Goal: Task Accomplishment & Management: Manage account settings

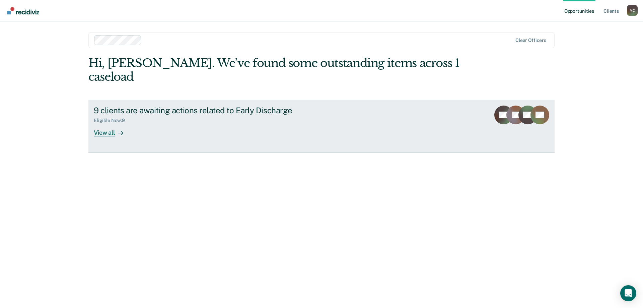
click at [104, 123] on div "View all" at bounding box center [112, 129] width 37 height 13
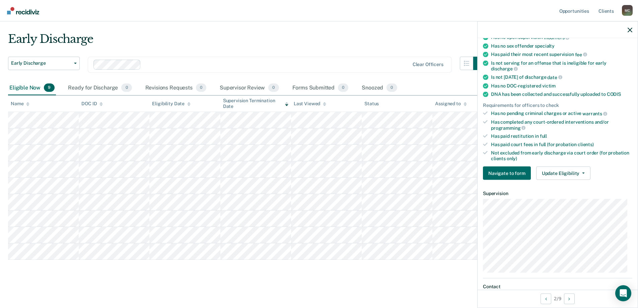
scroll to position [201, 0]
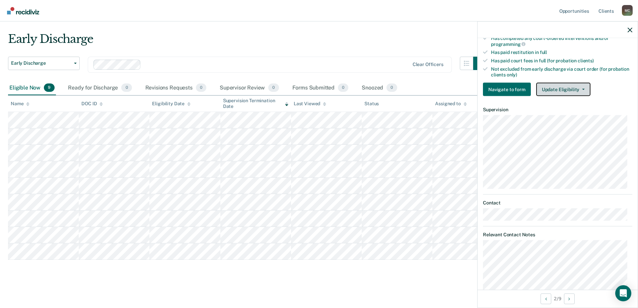
click at [569, 88] on button "Update Eligibility" at bounding box center [563, 89] width 54 height 13
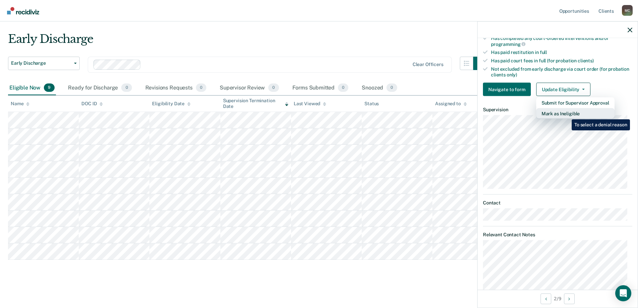
click at [566, 114] on button "Mark as Ineligible" at bounding box center [575, 113] width 78 height 11
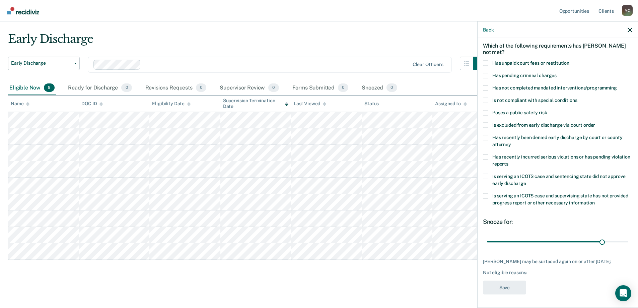
click at [512, 60] on span "Has unpaid court fees or restitution" at bounding box center [530, 62] width 77 height 5
click at [569, 60] on input "Has unpaid court fees or restitution" at bounding box center [569, 60] width 0 height 0
click at [513, 287] on button "Save" at bounding box center [504, 287] width 43 height 14
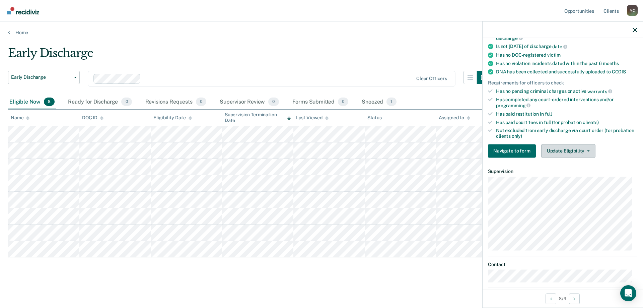
scroll to position [197, 0]
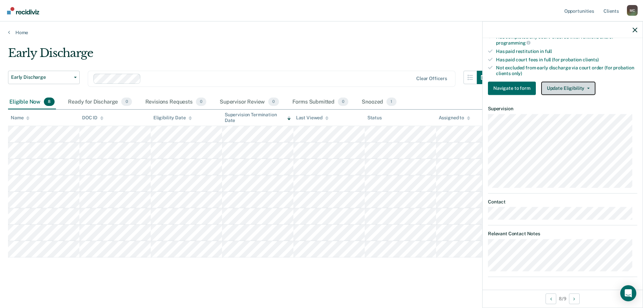
click at [566, 92] on button "Update Eligibility" at bounding box center [568, 87] width 54 height 13
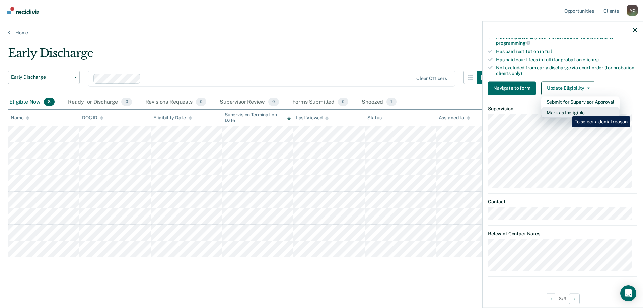
click at [567, 111] on button "Mark as Ineligible" at bounding box center [580, 112] width 78 height 11
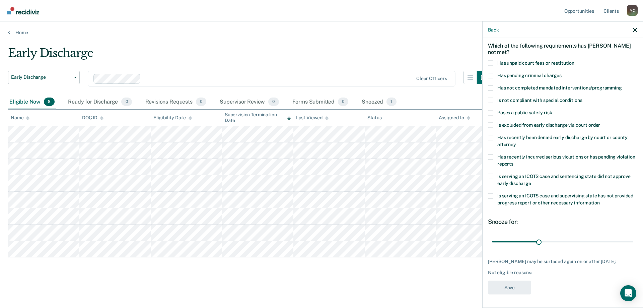
click at [570, 85] on span "Has not completed mandated interventions/programming" at bounding box center [559, 87] width 125 height 5
click at [622, 85] on input "Has not completed mandated interventions/programming" at bounding box center [622, 85] width 0 height 0
click at [520, 285] on button "Save" at bounding box center [509, 287] width 43 height 14
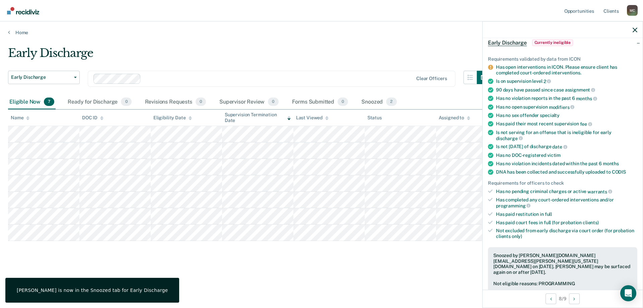
click at [413, 259] on div "Early Discharge Early Discharge Early Discharge Clear officers Eligible Now 7 R…" at bounding box center [321, 162] width 627 height 233
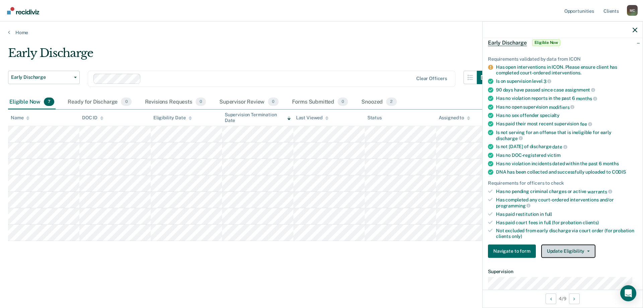
click at [574, 250] on button "Update Eligibility" at bounding box center [568, 250] width 54 height 13
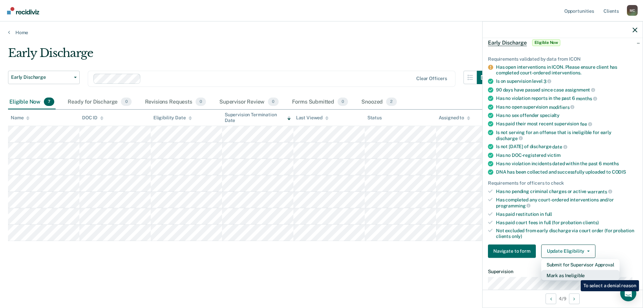
click at [576, 275] on button "Mark as Ineligible" at bounding box center [580, 275] width 78 height 11
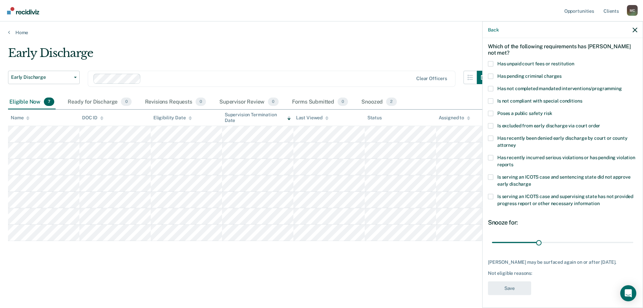
click at [494, 89] on label "Has not completed mandated interventions/programming" at bounding box center [562, 89] width 149 height 7
click at [622, 86] on input "Has not completed mandated interventions/programming" at bounding box center [622, 86] width 0 height 0
click at [519, 286] on button "Save" at bounding box center [509, 288] width 43 height 14
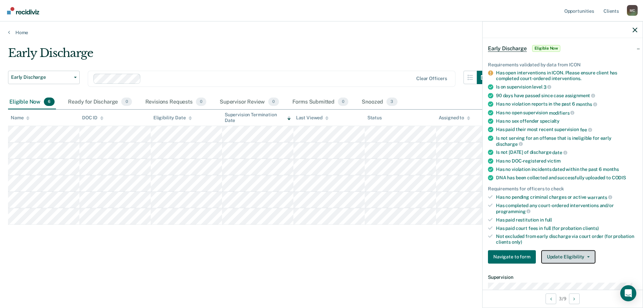
click at [569, 254] on button "Update Eligibility" at bounding box center [568, 256] width 54 height 13
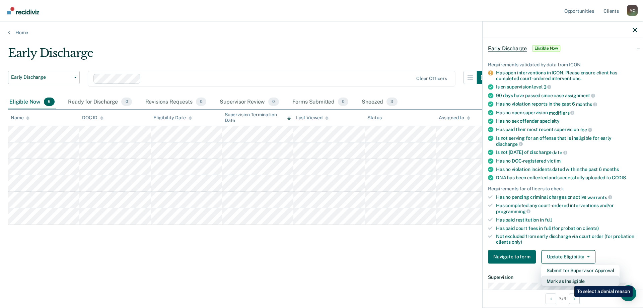
click at [569, 281] on button "Mark as Ineligible" at bounding box center [580, 280] width 78 height 11
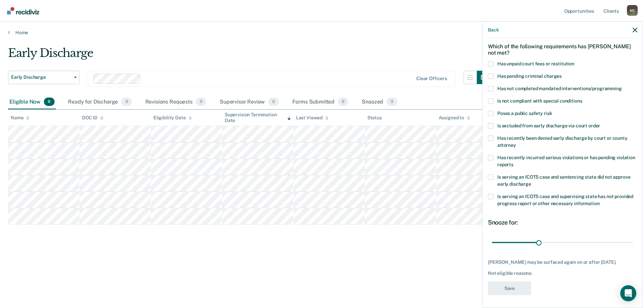
click at [491, 89] on span at bounding box center [490, 88] width 5 height 5
click at [622, 86] on input "Has not completed mandated interventions/programming" at bounding box center [622, 86] width 0 height 0
click at [514, 290] on button "Save" at bounding box center [509, 288] width 43 height 14
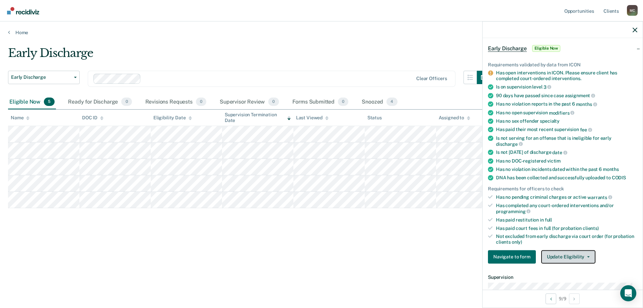
click at [558, 259] on button "Update Eligibility" at bounding box center [568, 256] width 54 height 13
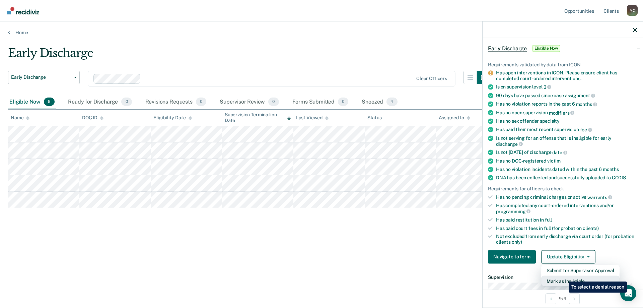
click at [563, 276] on button "Mark as Ineligible" at bounding box center [580, 280] width 78 height 11
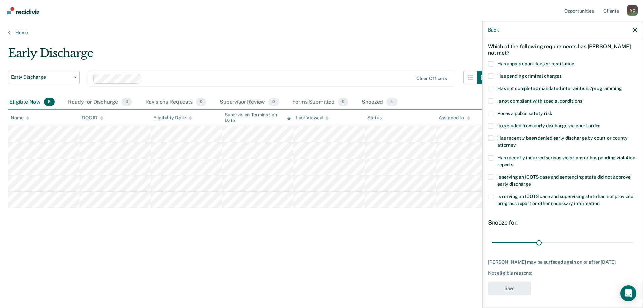
click at [490, 88] on span at bounding box center [490, 88] width 5 height 5
click at [622, 86] on input "Has not completed mandated interventions/programming" at bounding box center [622, 86] width 0 height 0
click at [515, 295] on button "Save" at bounding box center [509, 288] width 43 height 14
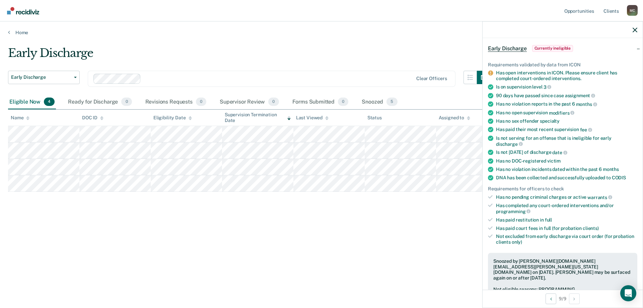
click at [373, 44] on main "Early Discharge Early Discharge Early Discharge Clear officers Eligible Now 4 R…" at bounding box center [321, 170] width 643 height 270
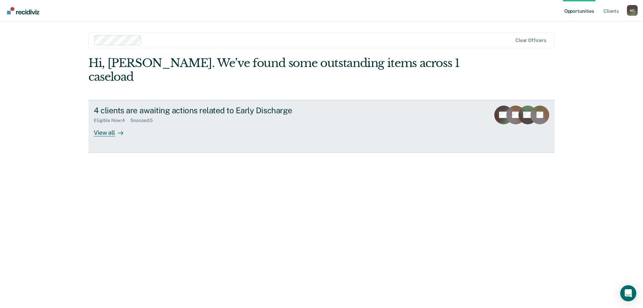
click at [105, 123] on div "View all" at bounding box center [112, 129] width 37 height 13
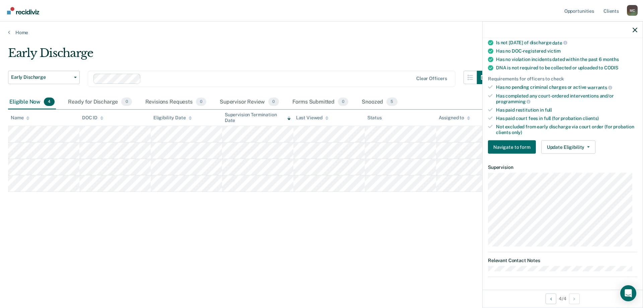
scroll to position [90, 0]
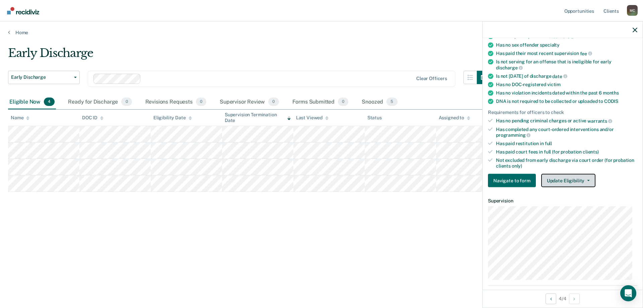
click at [578, 176] on button "Update Eligibility" at bounding box center [568, 180] width 54 height 13
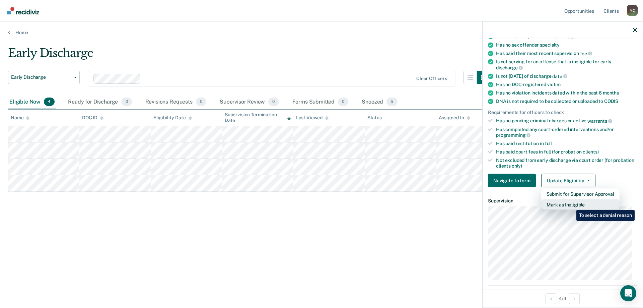
click at [571, 205] on button "Mark as Ineligible" at bounding box center [580, 204] width 78 height 11
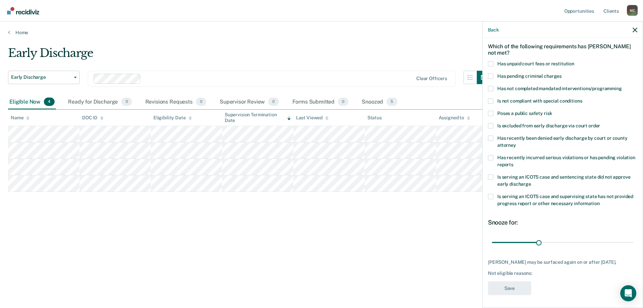
click at [493, 139] on label "Has recently been denied early discharge by court or county attorney" at bounding box center [562, 142] width 149 height 14
click at [516, 142] on input "Has recently been denied early discharge by court or county attorney" at bounding box center [516, 142] width 0 height 0
click at [523, 287] on button "Save" at bounding box center [509, 288] width 43 height 14
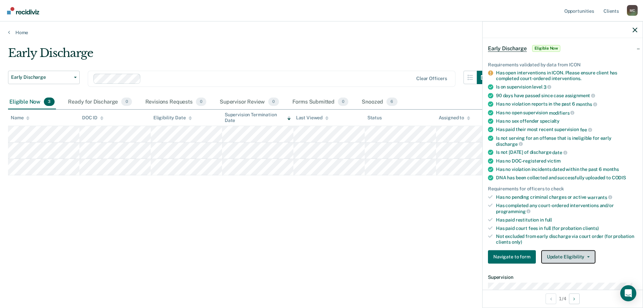
click at [561, 251] on button "Update Eligibility" at bounding box center [568, 256] width 54 height 13
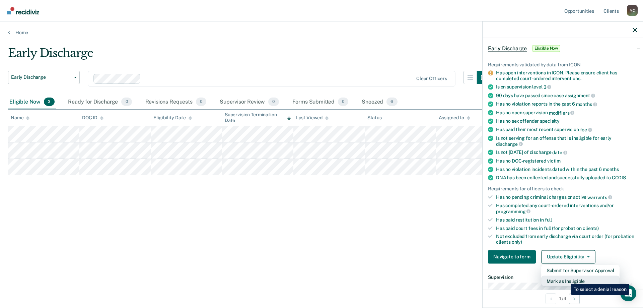
click at [566, 279] on button "Mark as Ineligible" at bounding box center [580, 280] width 78 height 11
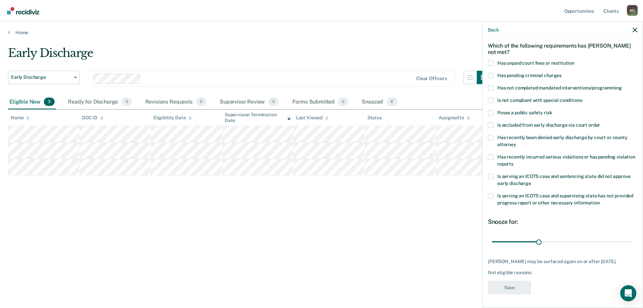
scroll to position [34, 0]
click at [490, 60] on span at bounding box center [490, 62] width 5 height 5
click at [574, 60] on input "Has unpaid court fees or restitution" at bounding box center [574, 60] width 0 height 0
click at [516, 290] on button "Save" at bounding box center [509, 287] width 43 height 14
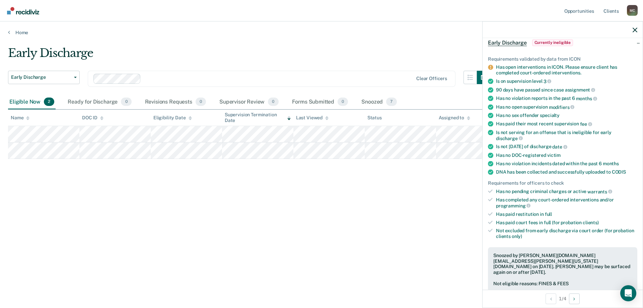
click at [367, 225] on div "Early Discharge Early Discharge Early Discharge Clear officers Eligible Now 2 R…" at bounding box center [321, 151] width 627 height 211
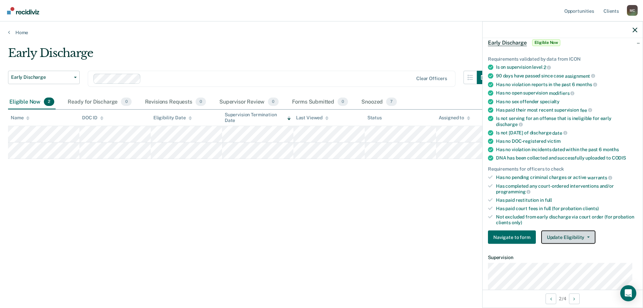
click at [578, 236] on button "Update Eligibility" at bounding box center [568, 236] width 54 height 13
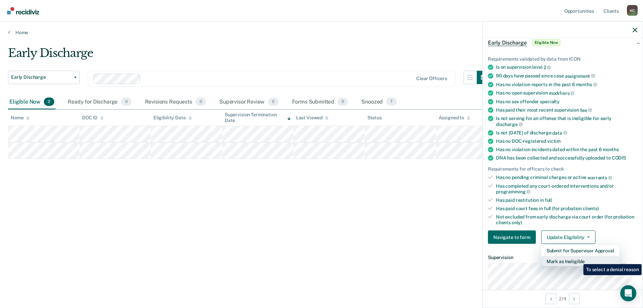
click at [578, 259] on button "Mark as Ineligible" at bounding box center [580, 261] width 78 height 11
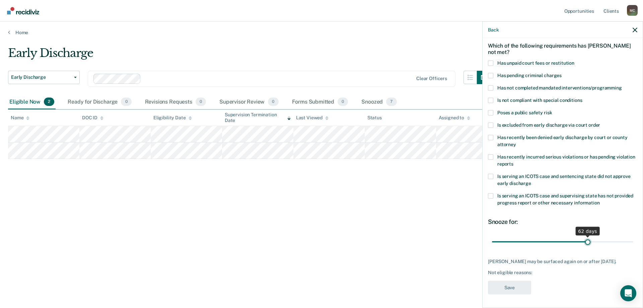
click at [585, 236] on input "range" at bounding box center [562, 242] width 141 height 12
click at [527, 237] on input "range" at bounding box center [562, 242] width 141 height 12
drag, startPoint x: 527, startPoint y: 237, endPoint x: 538, endPoint y: 235, distance: 11.2
type input "30"
click at [538, 236] on input "range" at bounding box center [562, 242] width 141 height 12
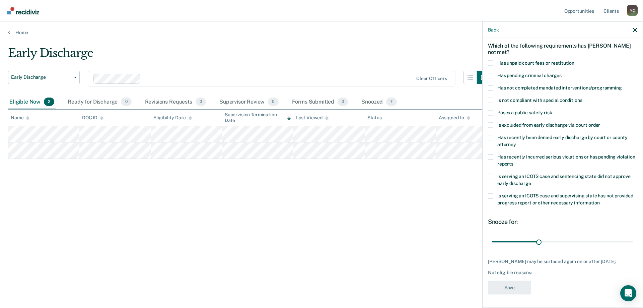
click at [492, 135] on span at bounding box center [490, 137] width 5 height 5
click at [516, 142] on input "Has recently been denied early discharge by court or county attorney" at bounding box center [516, 142] width 0 height 0
click at [489, 193] on span at bounding box center [490, 195] width 5 height 5
click at [600, 200] on input "Is serving an ICOTS case and supervising state has not provided progress report…" at bounding box center [600, 200] width 0 height 0
click at [491, 173] on label "Is serving an ICOTS case and sentencing state did not approve early discharge" at bounding box center [562, 180] width 149 height 14
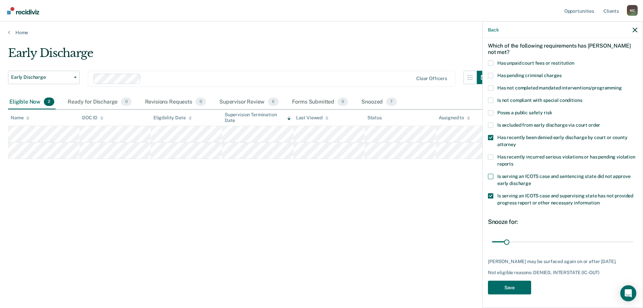
click at [531, 180] on input "Is serving an ICOTS case and sentencing state did not approve early discharge" at bounding box center [531, 180] width 0 height 0
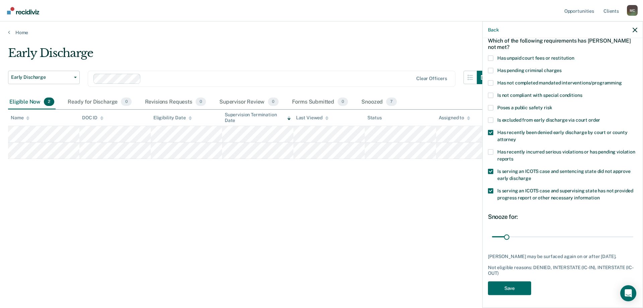
click at [491, 188] on span at bounding box center [490, 190] width 5 height 5
click at [600, 195] on input "Is serving an ICOTS case and supervising state has not provided progress report…" at bounding box center [600, 195] width 0 height 0
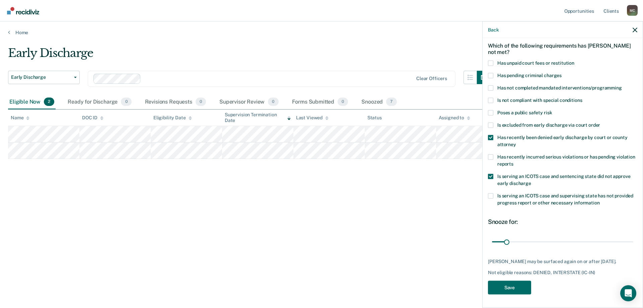
click at [492, 173] on span at bounding box center [490, 175] width 5 height 5
click at [531, 180] on input "Is serving an ICOTS case and sentencing state did not approve early discharge" at bounding box center [531, 180] width 0 height 0
click at [491, 135] on span at bounding box center [490, 137] width 5 height 5
click at [516, 142] on input "Has recently been denied early discharge by court or county attorney" at bounding box center [516, 142] width 0 height 0
click at [491, 135] on span at bounding box center [490, 137] width 5 height 5
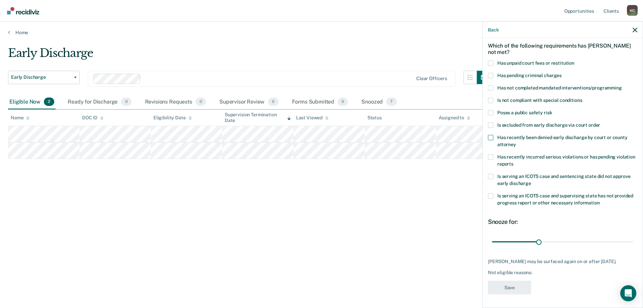
click at [516, 142] on input "Has recently been denied early discharge by court or county attorney" at bounding box center [516, 142] width 0 height 0
click at [491, 135] on span at bounding box center [490, 137] width 5 height 5
click at [516, 142] on input "Has recently been denied early discharge by court or county attorney" at bounding box center [516, 142] width 0 height 0
click at [491, 135] on span at bounding box center [490, 137] width 5 height 5
click at [516, 142] on input "Has recently been denied early discharge by court or county attorney" at bounding box center [516, 142] width 0 height 0
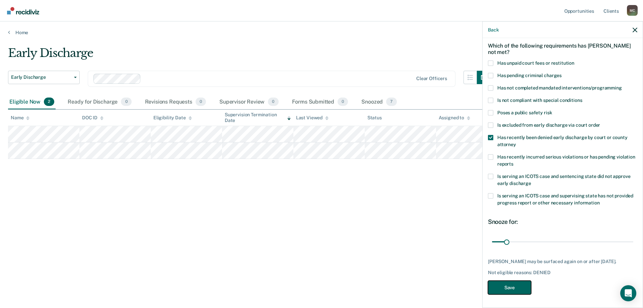
click at [518, 287] on button "Save" at bounding box center [509, 287] width 43 height 14
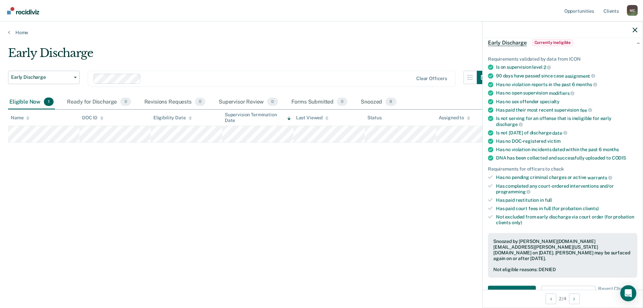
click at [563, 43] on span "Currently ineligible" at bounding box center [552, 42] width 41 height 7
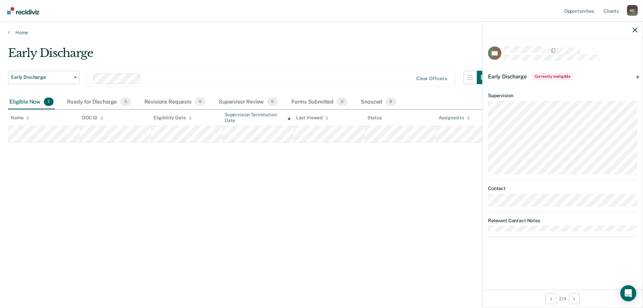
click at [555, 76] on span "Currently ineligible" at bounding box center [552, 76] width 41 height 7
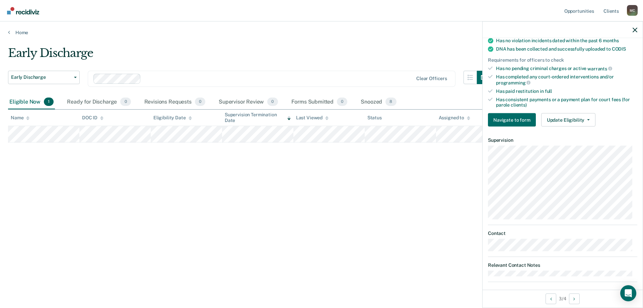
scroll to position [170, 0]
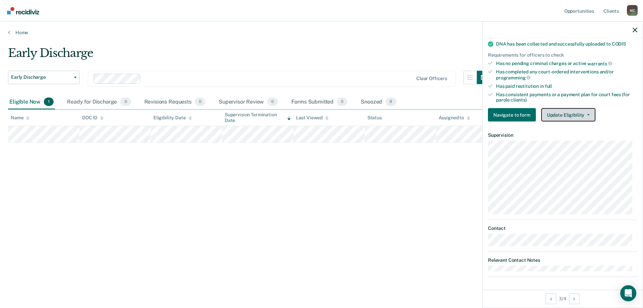
click at [573, 113] on button "Update Eligibility" at bounding box center [568, 114] width 54 height 13
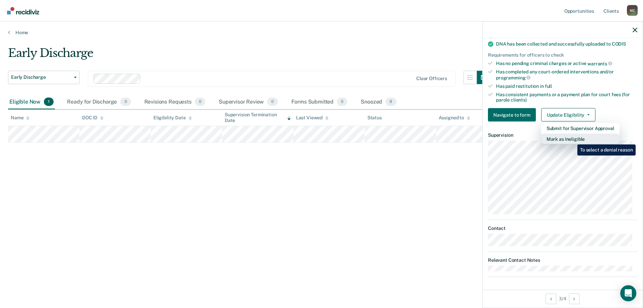
click at [572, 139] on button "Mark as Ineligible" at bounding box center [580, 139] width 78 height 11
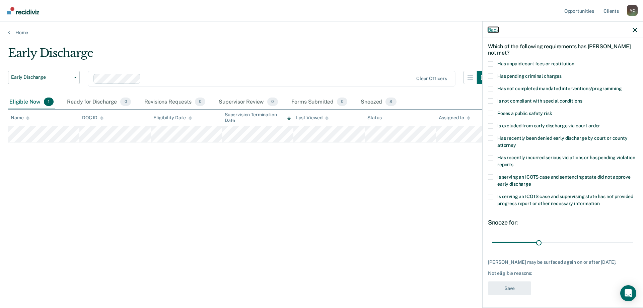
click at [488, 31] on button "Back" at bounding box center [493, 30] width 11 height 6
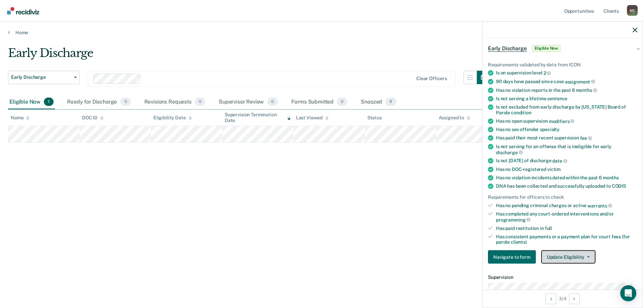
click at [576, 254] on button "Update Eligibility" at bounding box center [568, 256] width 54 height 13
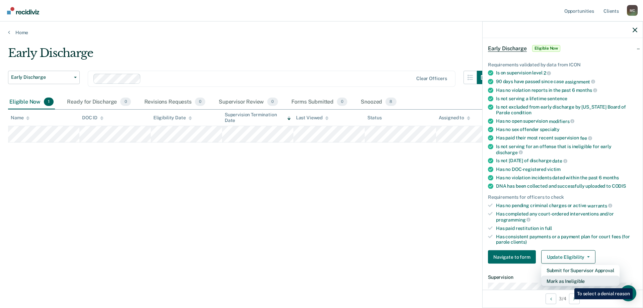
click at [569, 283] on button "Mark as Ineligible" at bounding box center [580, 281] width 78 height 11
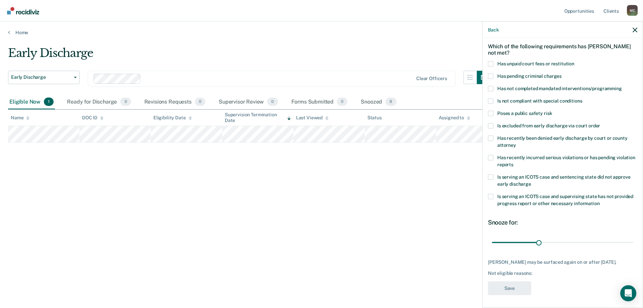
click at [523, 271] on div "Not eligible reasons:" at bounding box center [562, 273] width 149 height 6
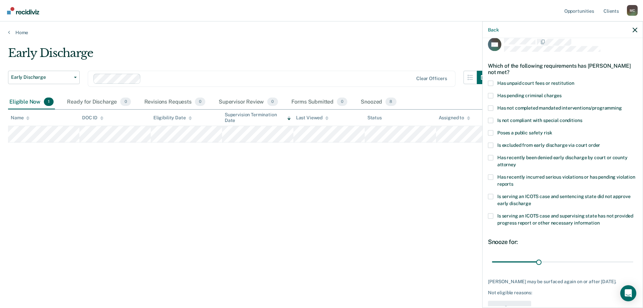
scroll to position [0, 0]
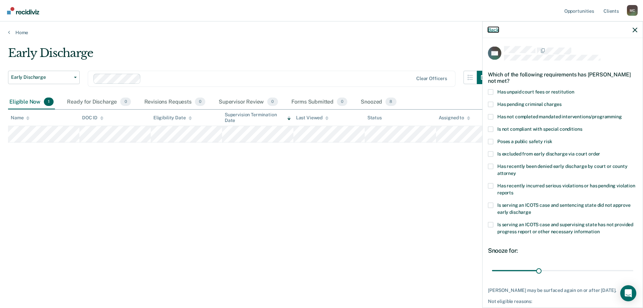
click at [494, 30] on button "Back" at bounding box center [493, 30] width 11 height 6
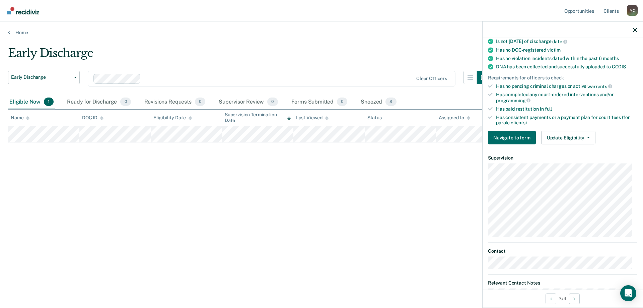
scroll to position [167, 0]
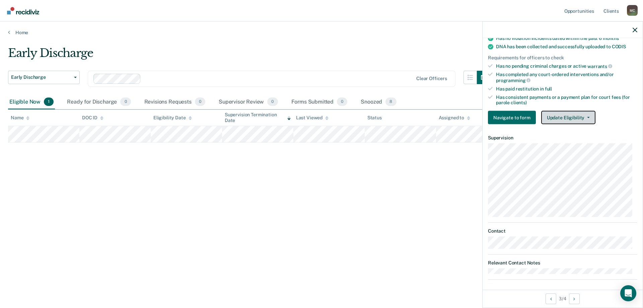
click at [574, 114] on button "Update Eligibility" at bounding box center [568, 117] width 54 height 13
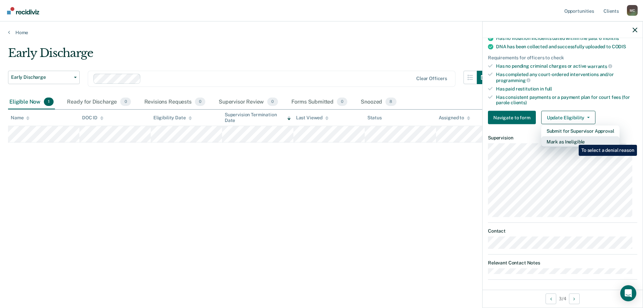
click at [573, 140] on button "Mark as Ineligible" at bounding box center [580, 141] width 78 height 11
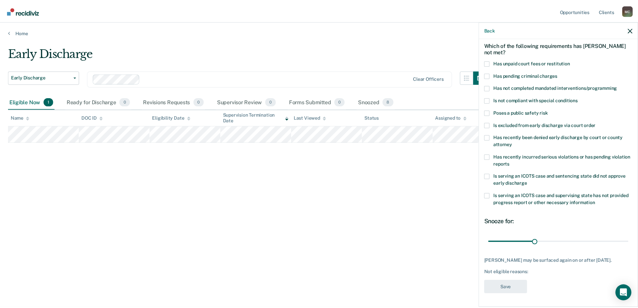
scroll to position [28, 0]
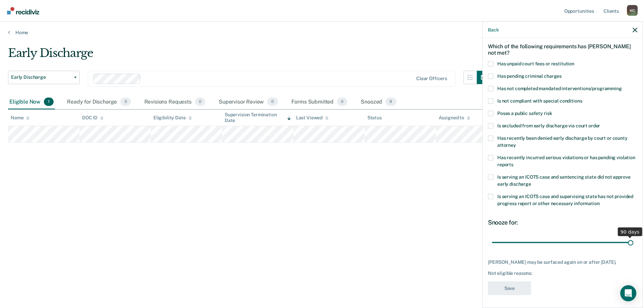
drag, startPoint x: 538, startPoint y: 245, endPoint x: 637, endPoint y: 247, distance: 99.8
type input "90"
click at [633, 247] on input "range" at bounding box center [562, 242] width 141 height 12
click at [511, 89] on span "Has not completed mandated interventions/programming" at bounding box center [559, 87] width 125 height 5
click at [622, 86] on input "Has not completed mandated interventions/programming" at bounding box center [622, 86] width 0 height 0
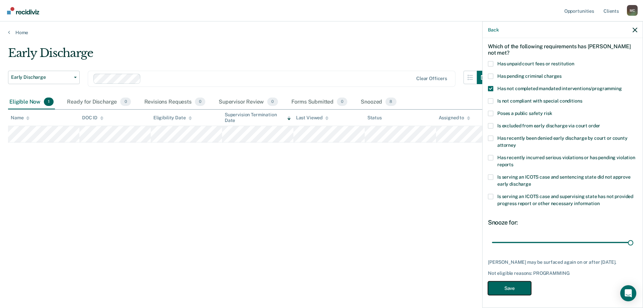
click at [521, 286] on button "Save" at bounding box center [509, 288] width 43 height 14
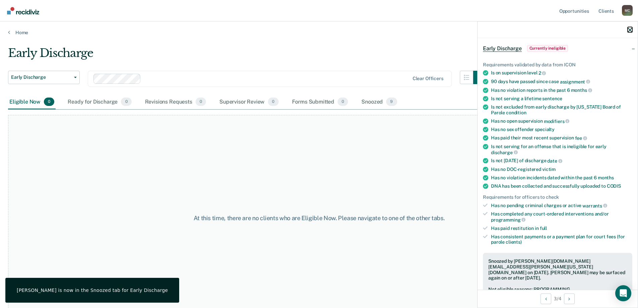
click at [629, 29] on icon "button" at bounding box center [629, 29] width 5 height 5
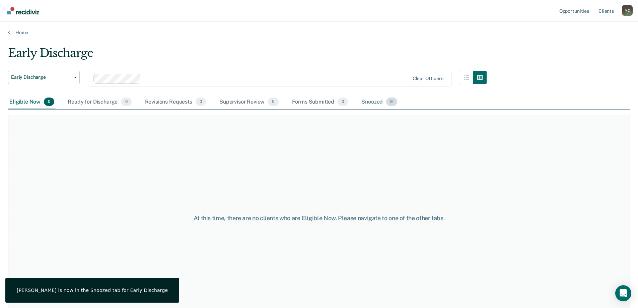
click at [382, 102] on div "Snoozed 9" at bounding box center [379, 102] width 38 height 15
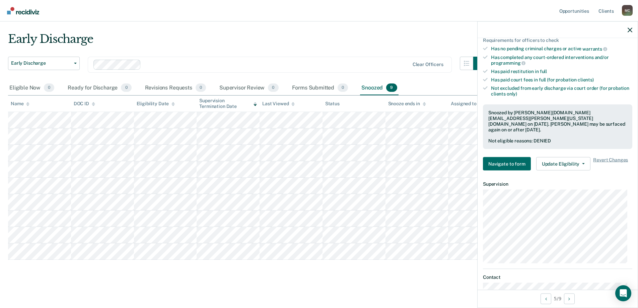
scroll to position [201, 0]
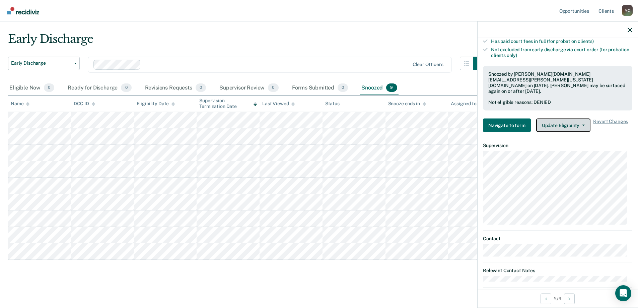
click at [564, 122] on button "Update Eligibility" at bounding box center [563, 125] width 54 height 13
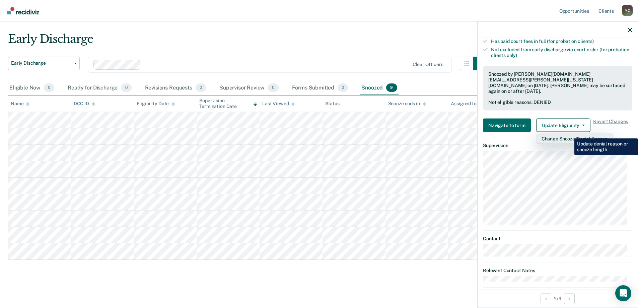
click at [569, 133] on button "Change Snooze/Denial Reason" at bounding box center [574, 138] width 77 height 11
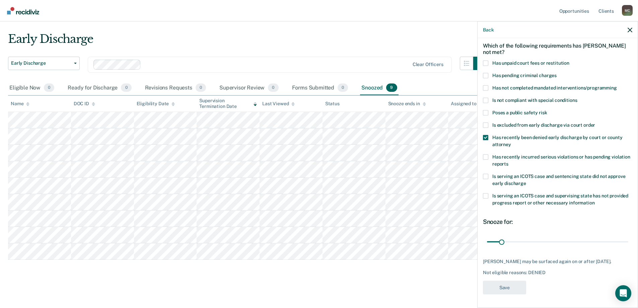
click at [484, 110] on span at bounding box center [485, 112] width 5 height 5
click at [547, 110] on input "Poses a public safety risk" at bounding box center [547, 110] width 0 height 0
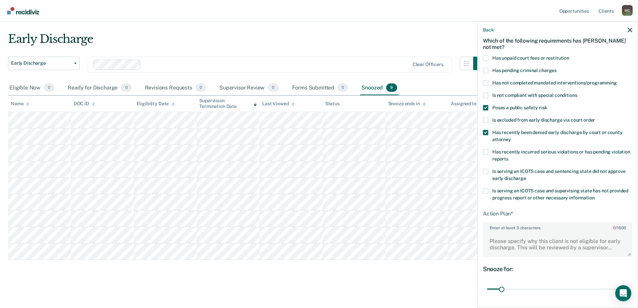
scroll to position [86, 0]
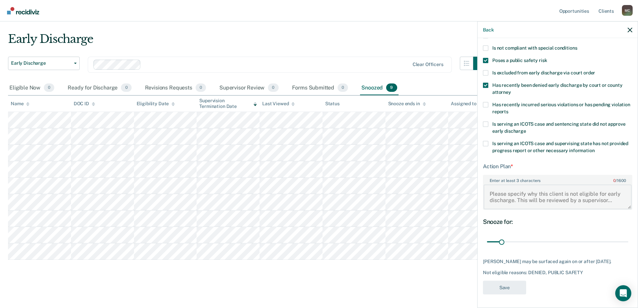
click at [540, 189] on textarea "Enter at least 3 characters 0 / 1600" at bounding box center [557, 196] width 148 height 25
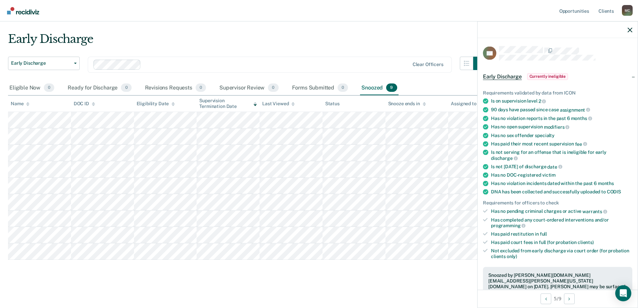
scroll to position [206, 0]
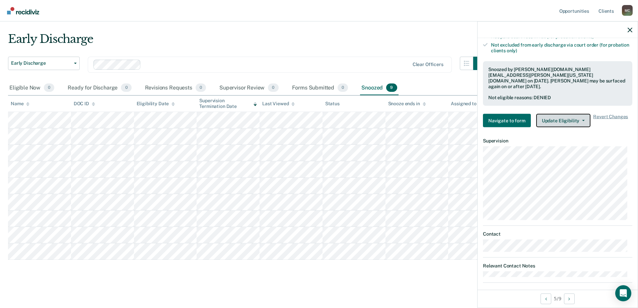
click at [565, 114] on button "Update Eligibility" at bounding box center [563, 120] width 54 height 13
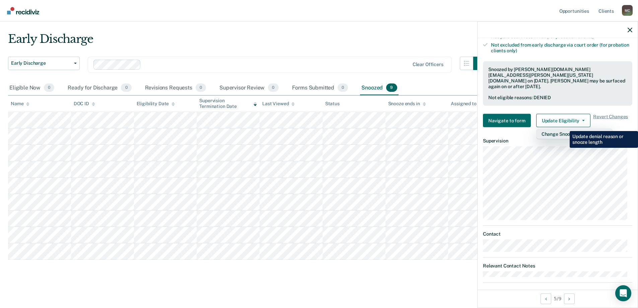
click at [564, 129] on button "Change Snooze/Denial Reason" at bounding box center [574, 134] width 77 height 11
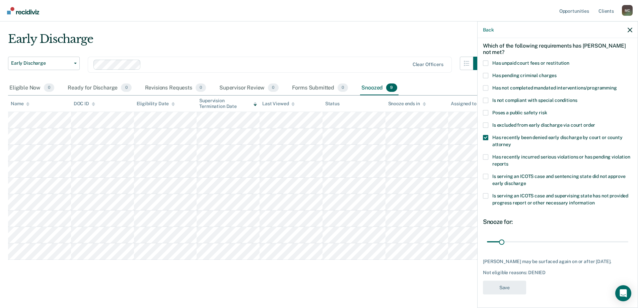
click at [485, 110] on span at bounding box center [485, 112] width 5 height 5
click at [547, 110] on input "Poses a public safety risk" at bounding box center [547, 110] width 0 height 0
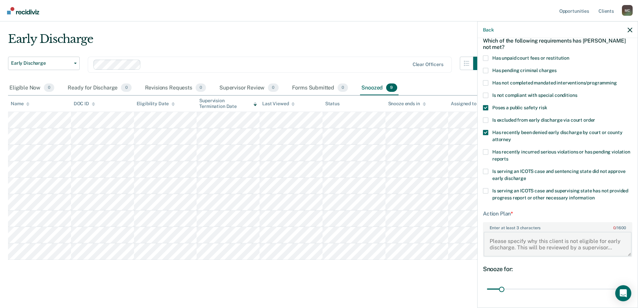
click at [534, 231] on textarea "Enter at least 3 characters 0 / 1600" at bounding box center [557, 243] width 148 height 25
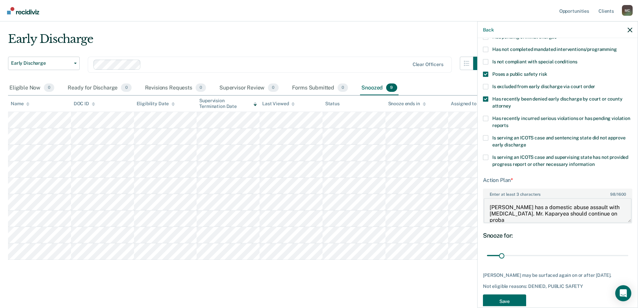
scroll to position [1, 0]
type textarea "Mr. Kparyea has a domestic abuse assault with strangulation. Mr. Kaparyea shoul…"
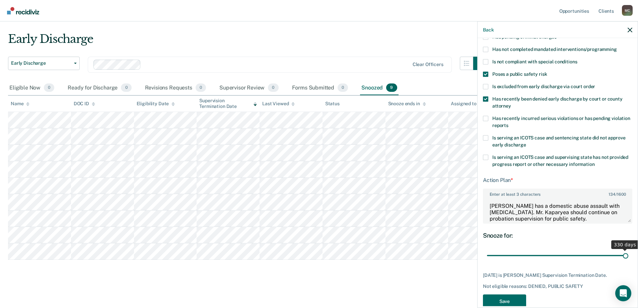
drag, startPoint x: 503, startPoint y: 257, endPoint x: 642, endPoint y: 271, distance: 139.9
click at [628, 261] on input "range" at bounding box center [557, 255] width 141 height 12
type input "330"
drag, startPoint x: 620, startPoint y: 252, endPoint x: 630, endPoint y: 257, distance: 11.7
click at [628, 257] on input "range" at bounding box center [557, 255] width 141 height 12
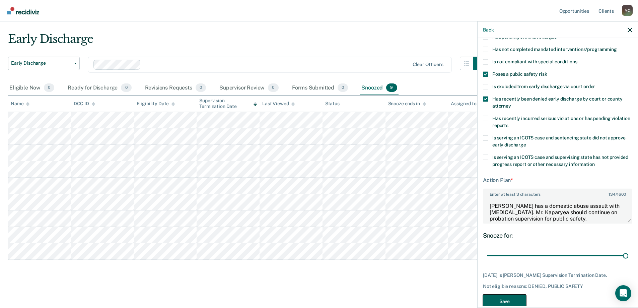
click at [509, 299] on button "Save" at bounding box center [504, 301] width 43 height 14
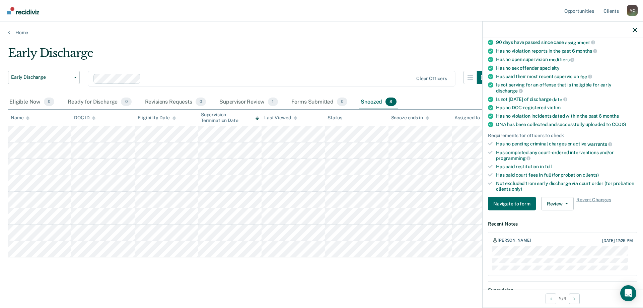
scroll to position [222, 0]
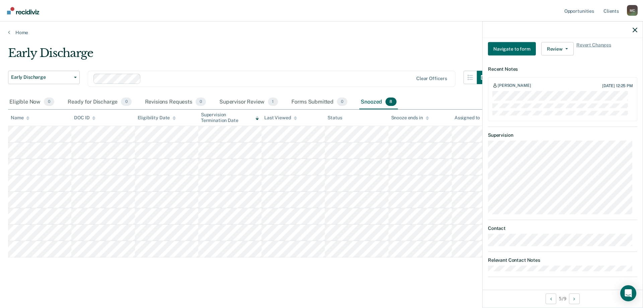
click at [369, 19] on nav "Opportunities Client s Michael Chase M C Profile How it works Log Out" at bounding box center [321, 10] width 643 height 21
click at [369, 31] on link "Home" at bounding box center [321, 32] width 627 height 6
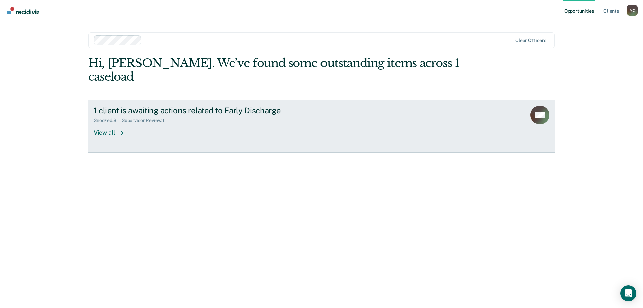
click at [99, 123] on div "View all" at bounding box center [112, 129] width 37 height 13
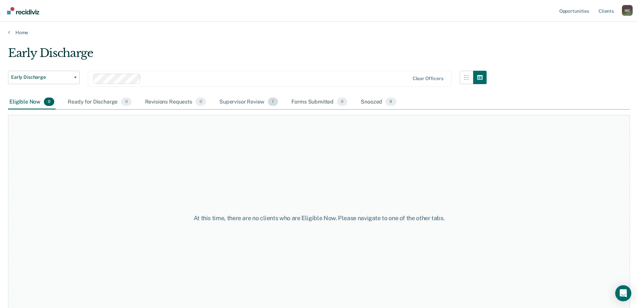
click at [251, 99] on div "Supervisor Review 1" at bounding box center [248, 102] width 61 height 15
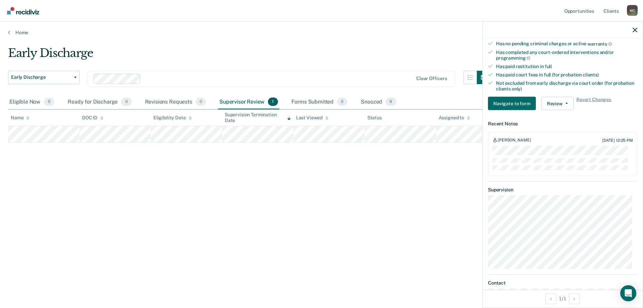
scroll to position [222, 0]
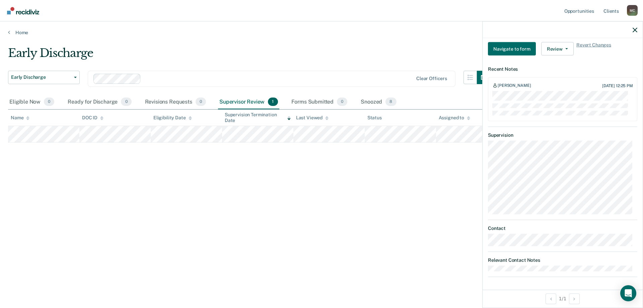
click at [421, 201] on div "Early Discharge Early Discharge Early Discharge Clear officers Eligible Now 0 R…" at bounding box center [321, 151] width 627 height 211
click at [634, 27] on button "button" at bounding box center [634, 30] width 5 height 6
